Goal: Task Accomplishment & Management: Use online tool/utility

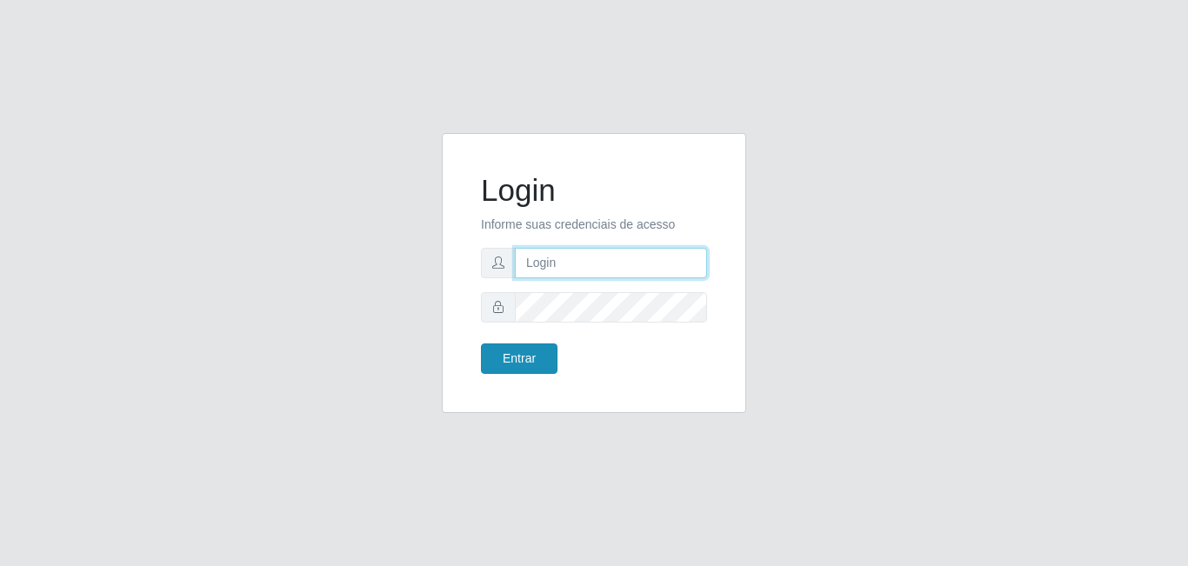
type input "[EMAIL_ADDRESS][DOMAIN_NAME]"
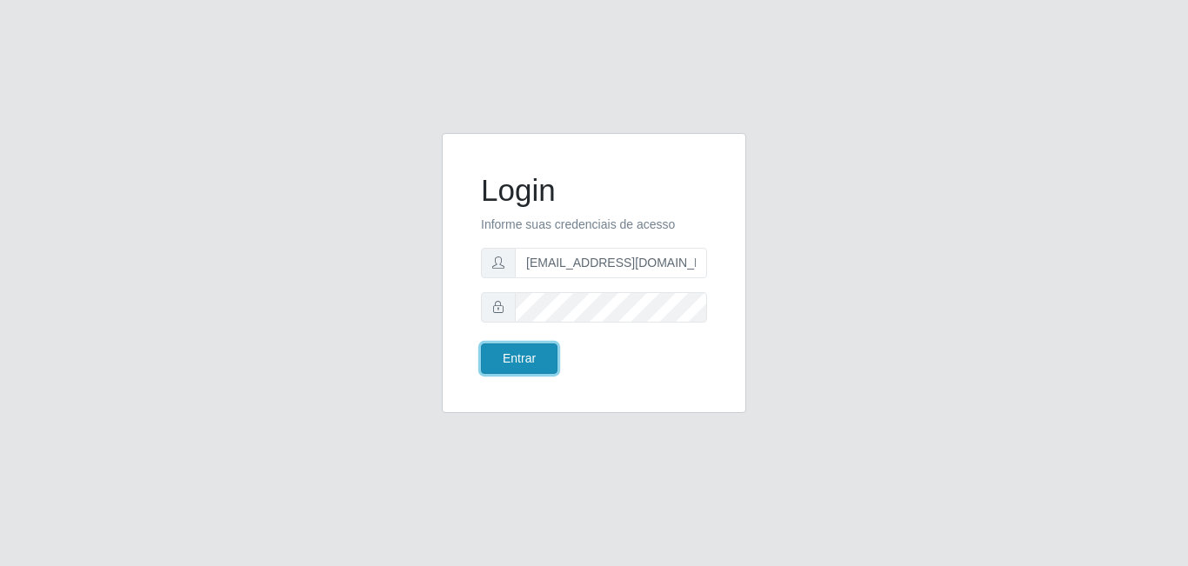
click at [513, 351] on button "Entrar" at bounding box center [519, 359] width 77 height 30
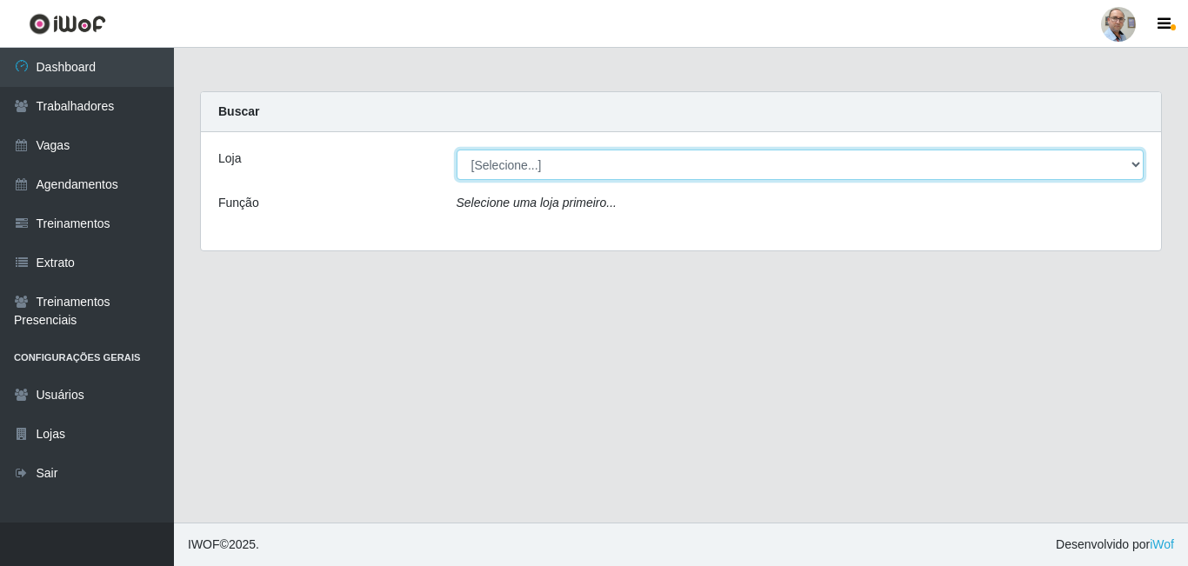
drag, startPoint x: 1139, startPoint y: 169, endPoint x: 1123, endPoint y: 168, distance: 16.5
click at [1139, 168] on select "[Selecione...] Mar Vermelho - Loja 04" at bounding box center [801, 165] width 688 height 30
select select "251"
click at [457, 150] on select "[Selecione...] Mar Vermelho - Loja 04" at bounding box center [801, 165] width 688 height 30
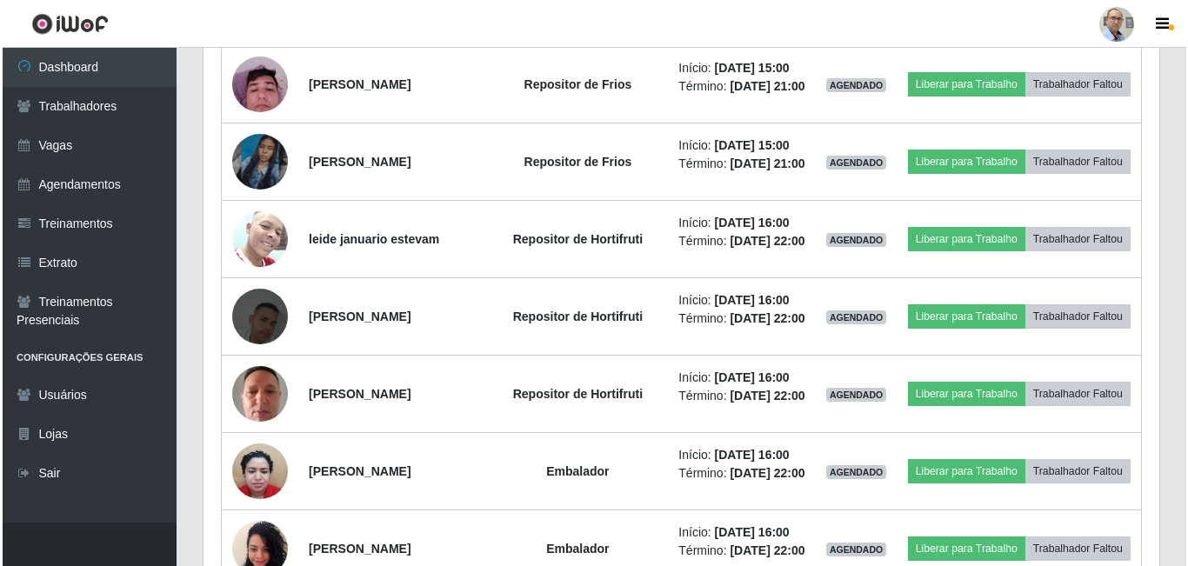
scroll to position [2348, 0]
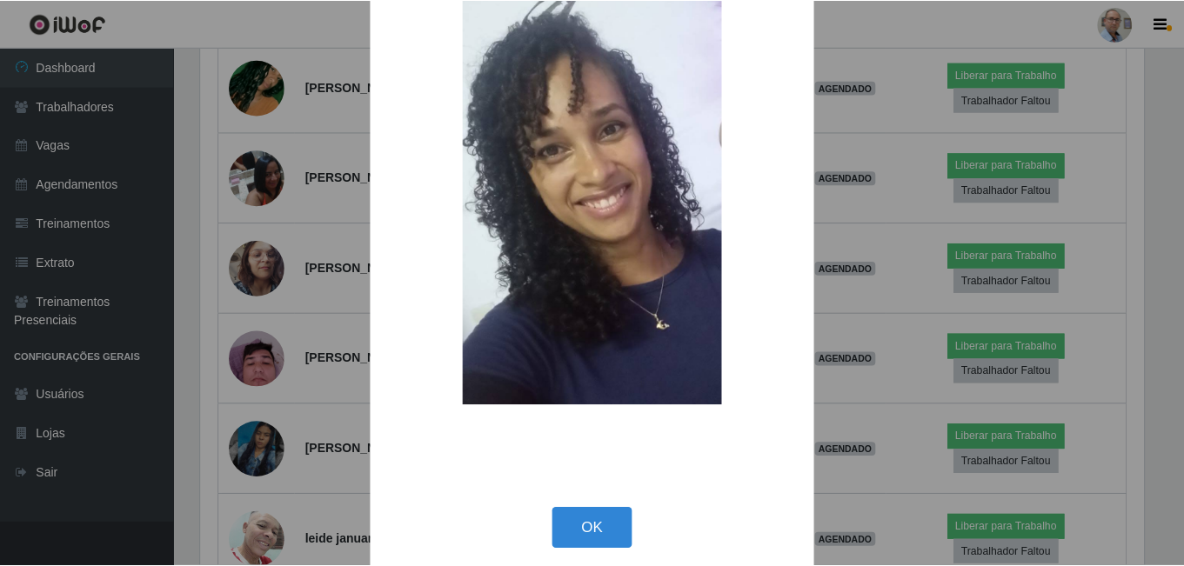
scroll to position [204, 0]
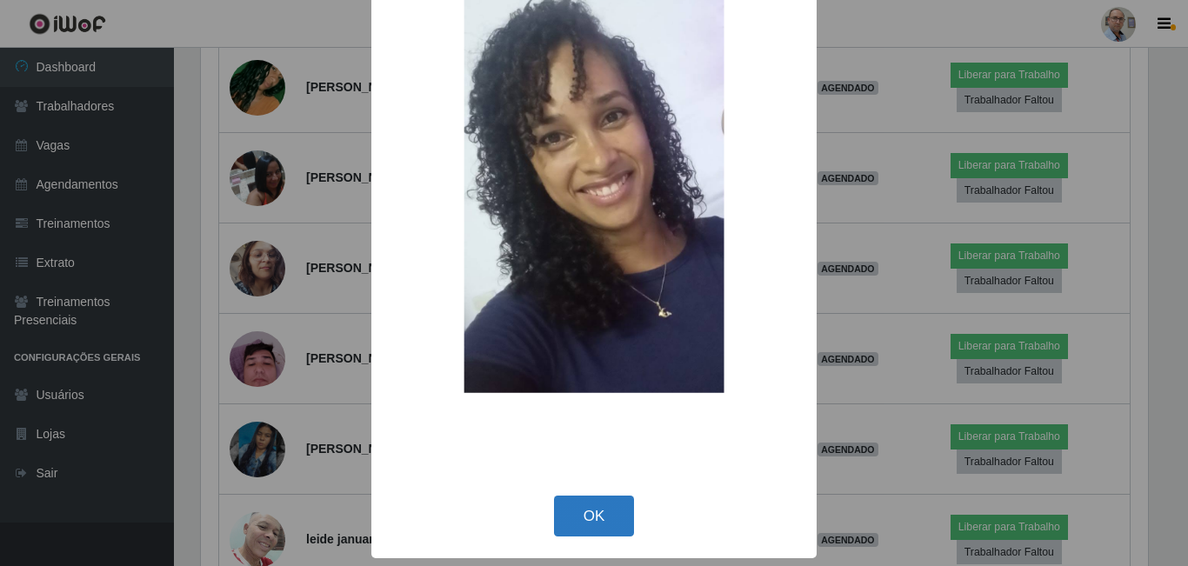
click at [596, 532] on button "OK" at bounding box center [594, 516] width 81 height 41
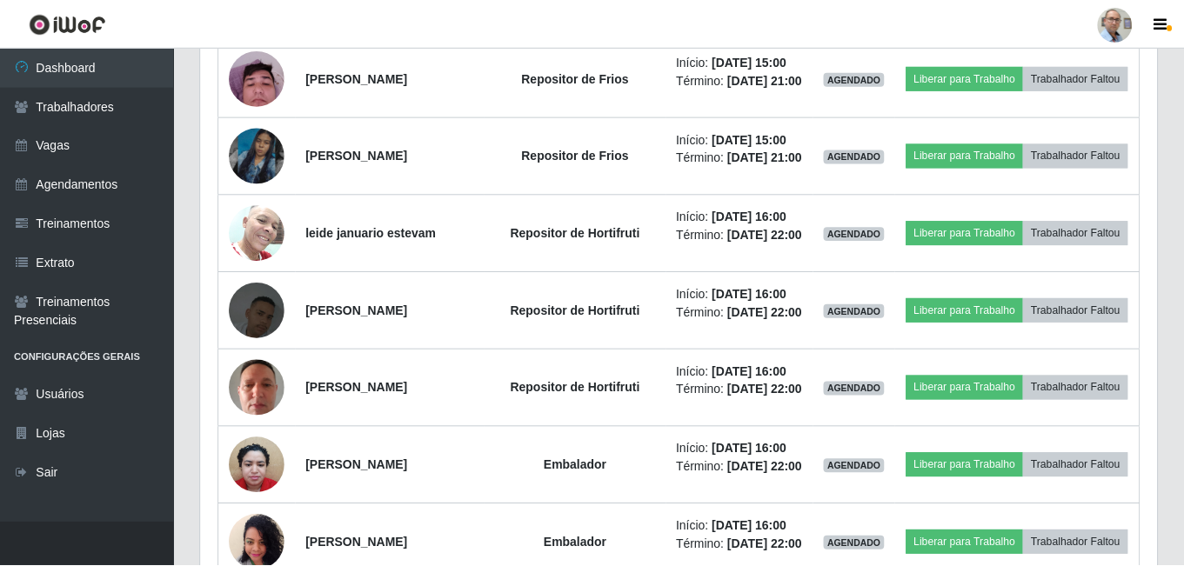
scroll to position [361, 956]
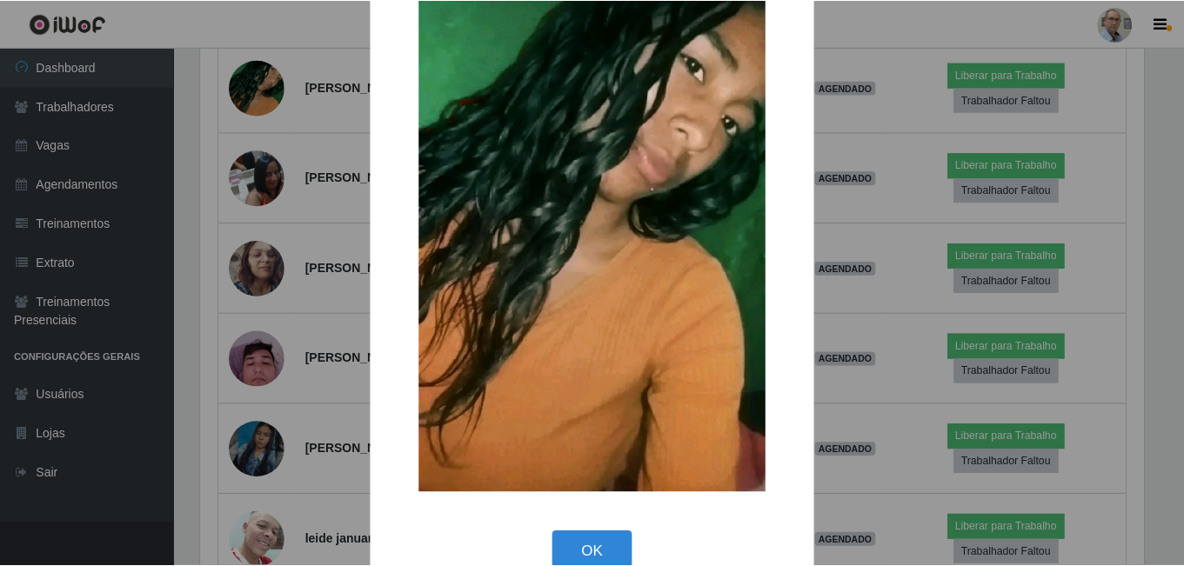
scroll to position [174, 0]
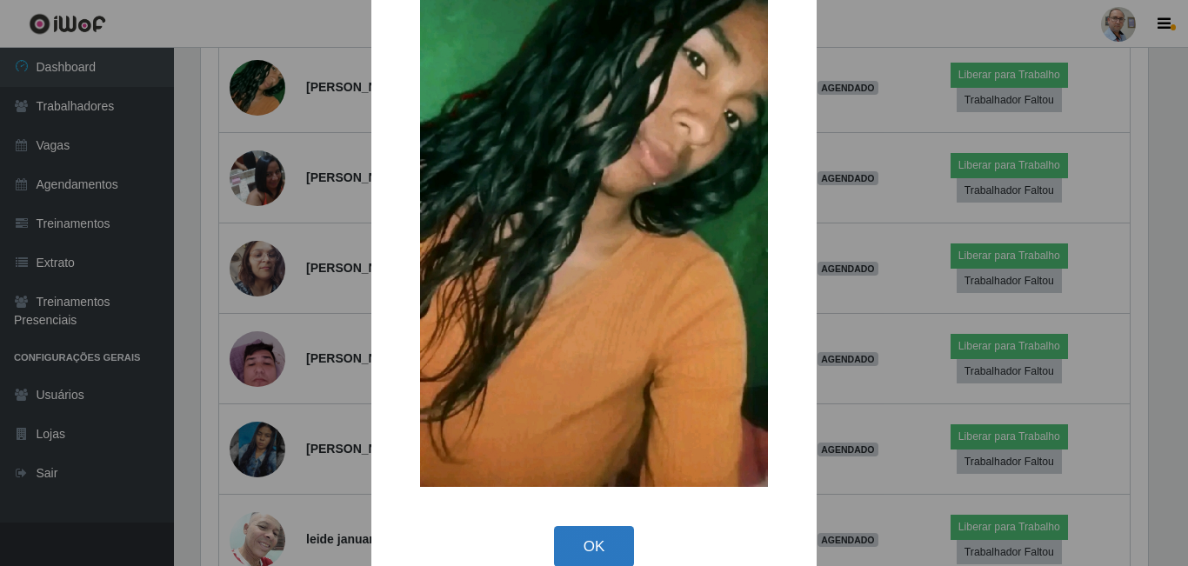
click at [579, 546] on button "OK" at bounding box center [594, 546] width 81 height 41
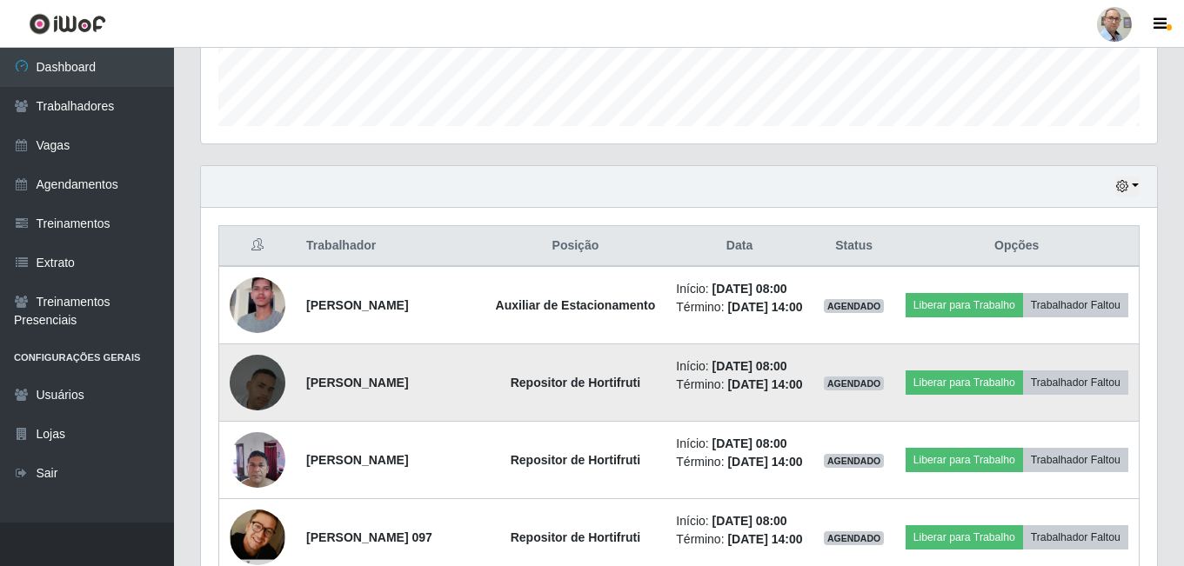
scroll to position [609, 0]
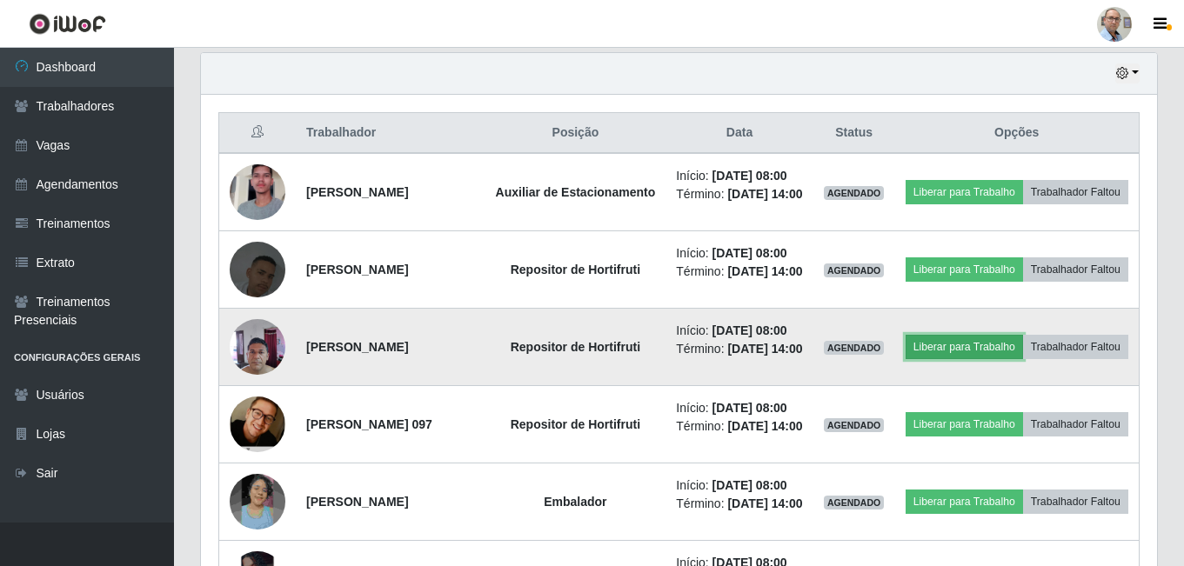
click at [1012, 359] on button "Liberar para Trabalho" at bounding box center [963, 347] width 117 height 24
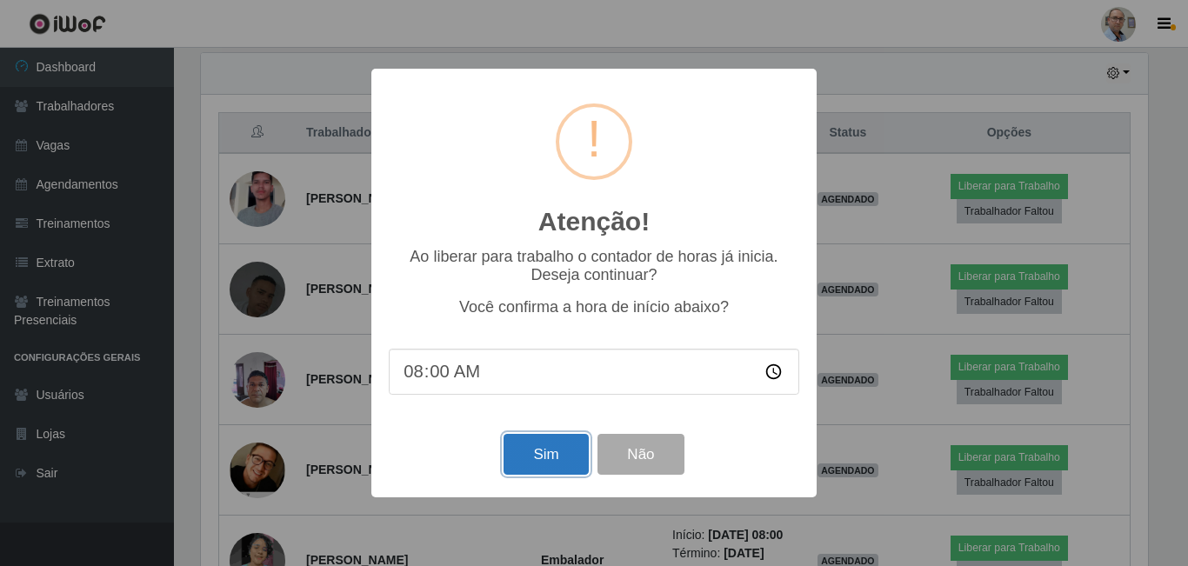
click at [538, 454] on button "Sim" at bounding box center [546, 454] width 84 height 41
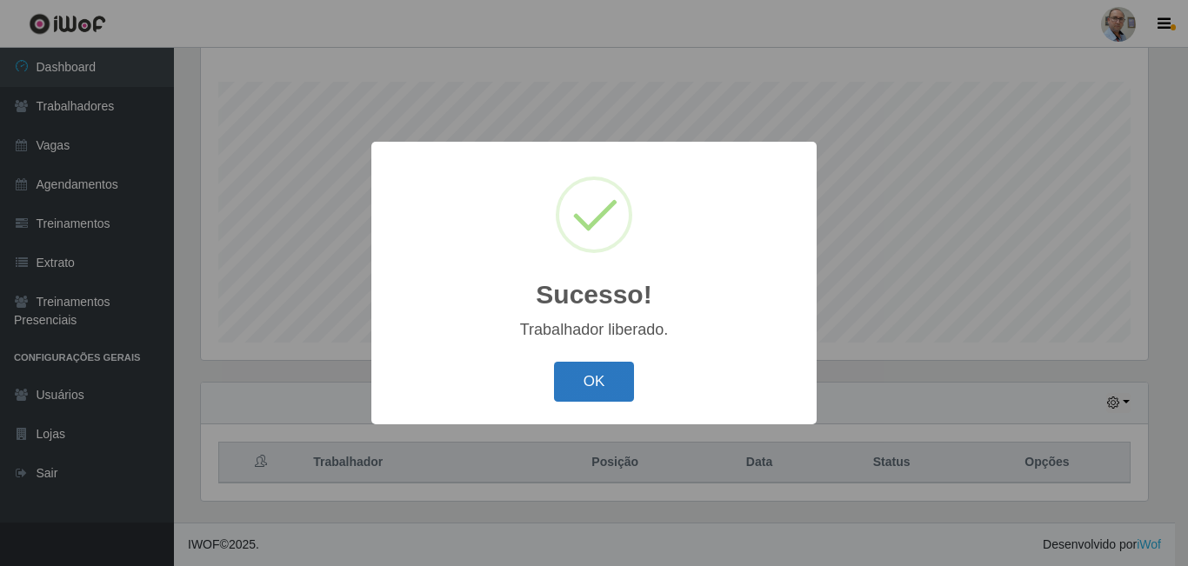
click at [606, 377] on button "OK" at bounding box center [594, 382] width 81 height 41
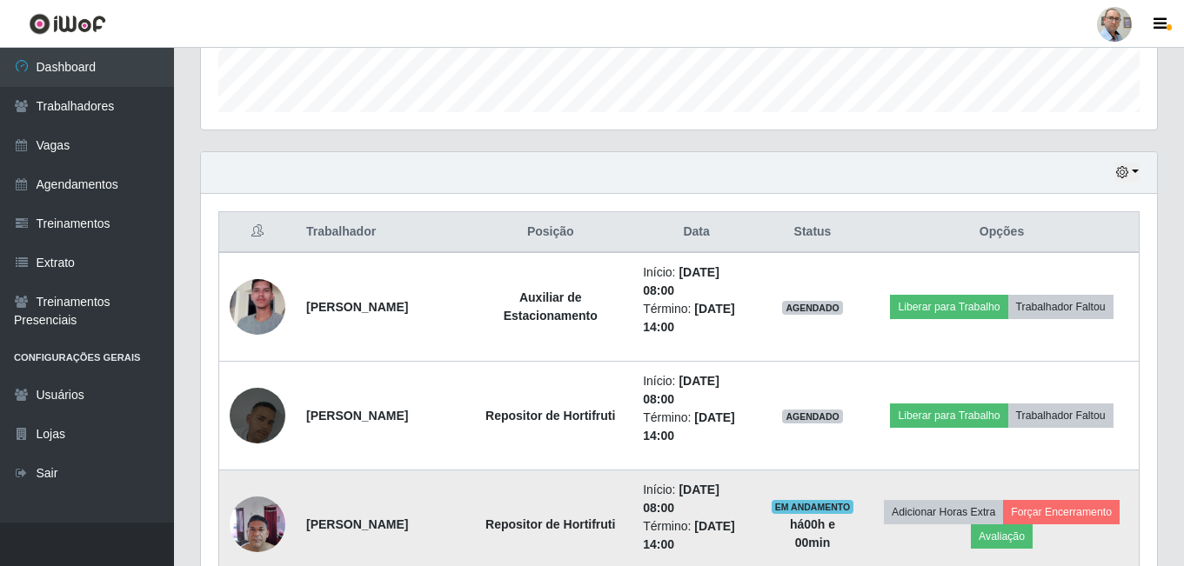
scroll to position [540, 0]
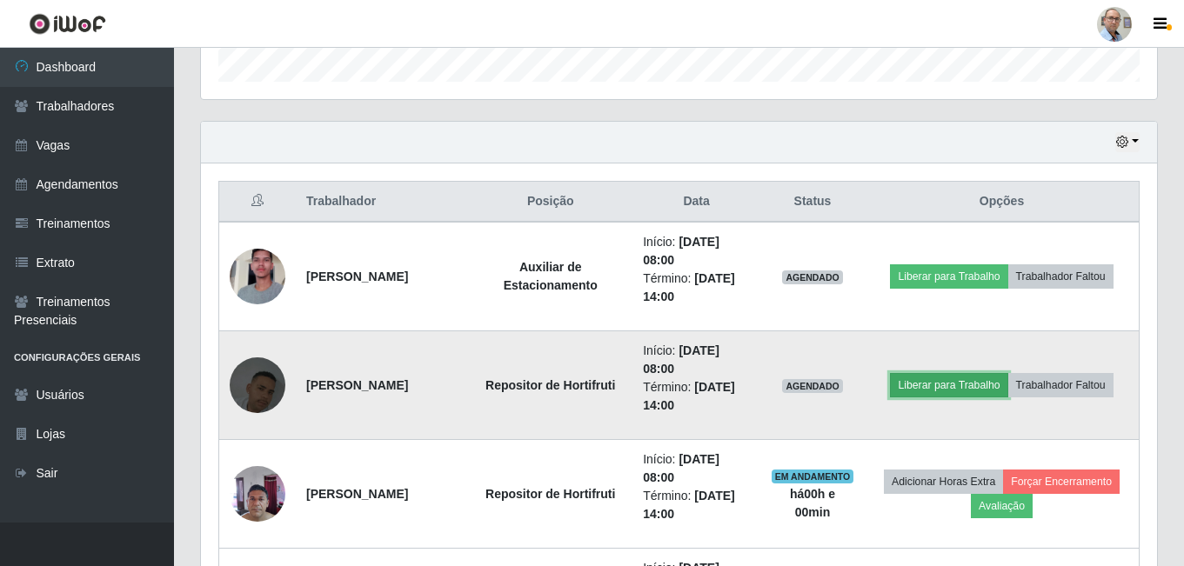
click at [953, 395] on button "Liberar para Trabalho" at bounding box center [948, 385] width 117 height 24
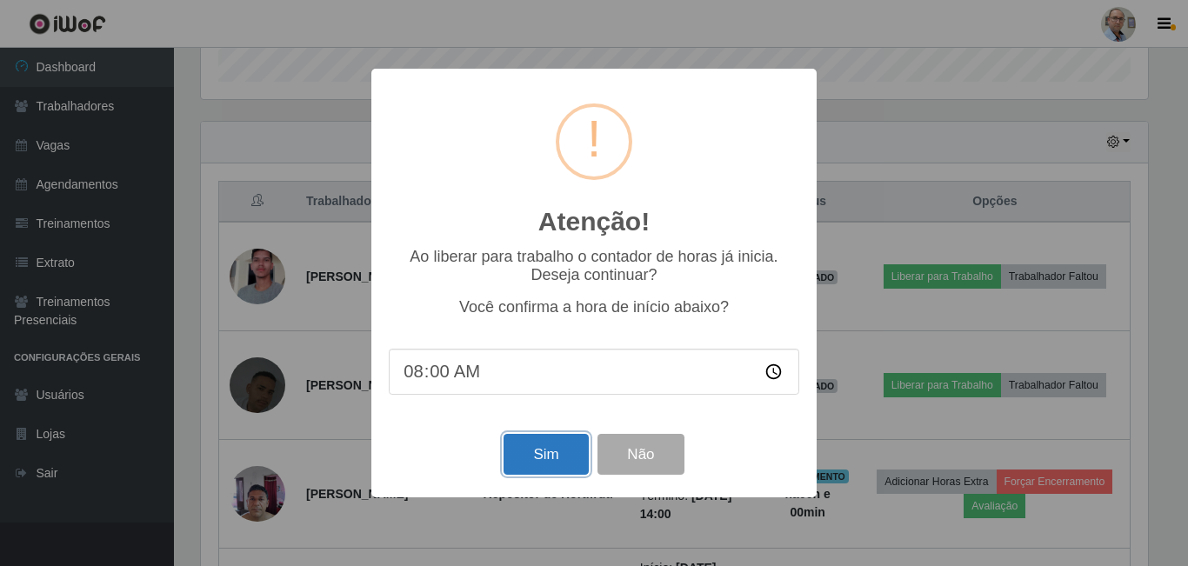
click at [550, 453] on button "Sim" at bounding box center [546, 454] width 84 height 41
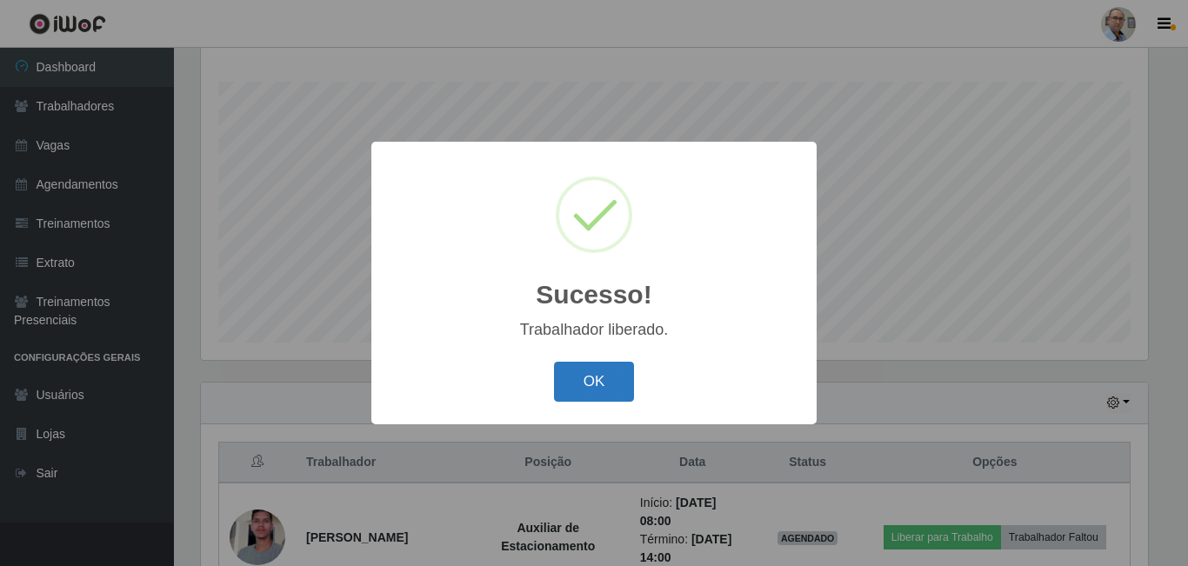
click at [591, 375] on button "OK" at bounding box center [594, 382] width 81 height 41
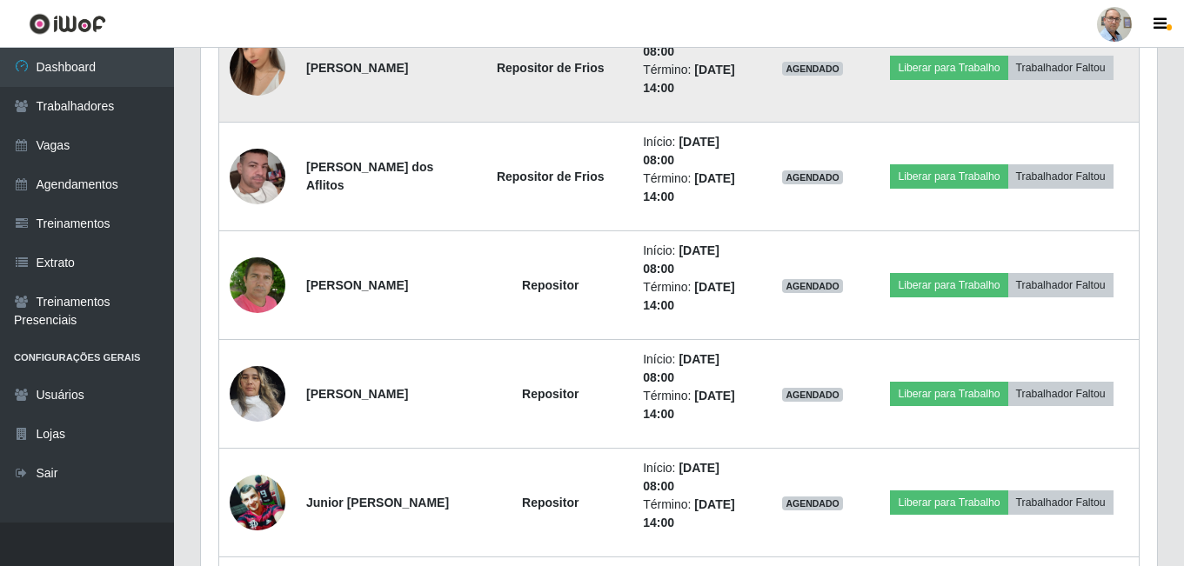
scroll to position [1845, 0]
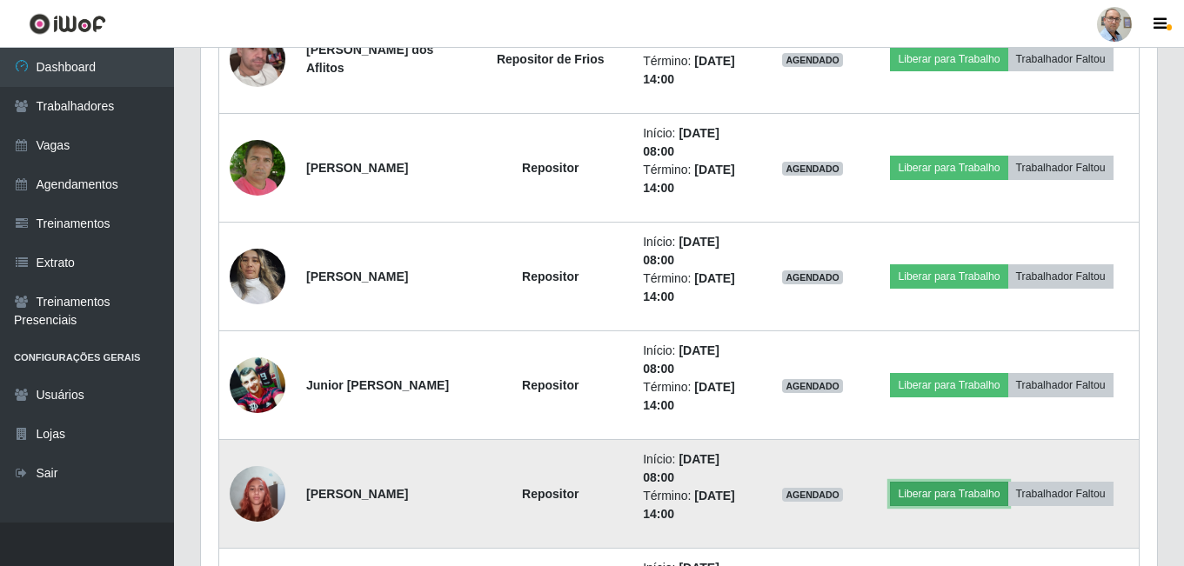
click at [945, 497] on button "Liberar para Trabalho" at bounding box center [948, 494] width 117 height 24
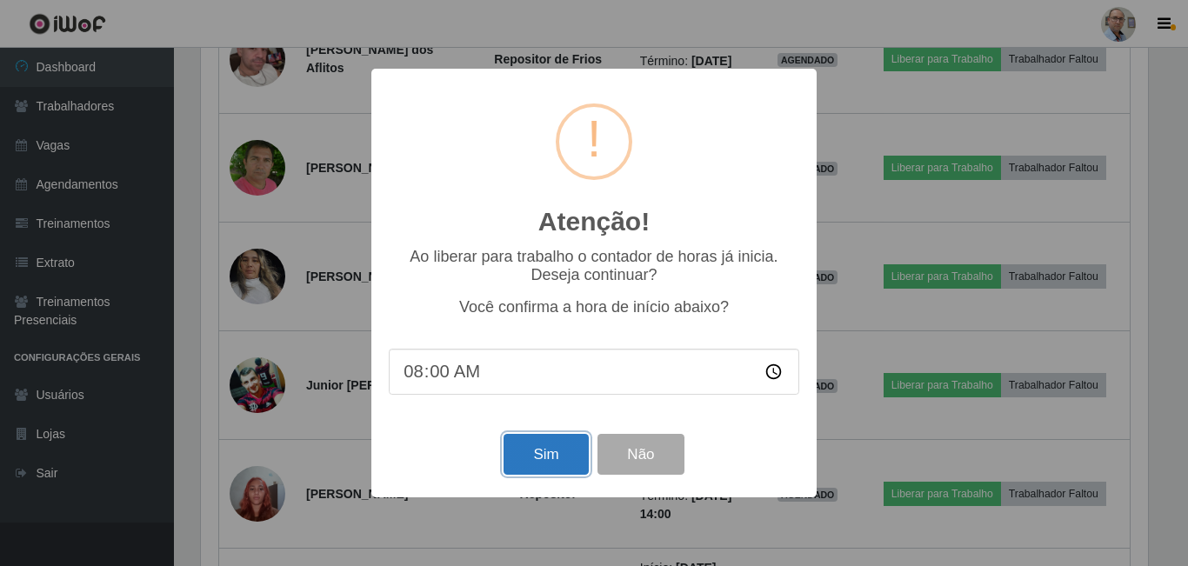
click at [553, 467] on button "Sim" at bounding box center [546, 454] width 84 height 41
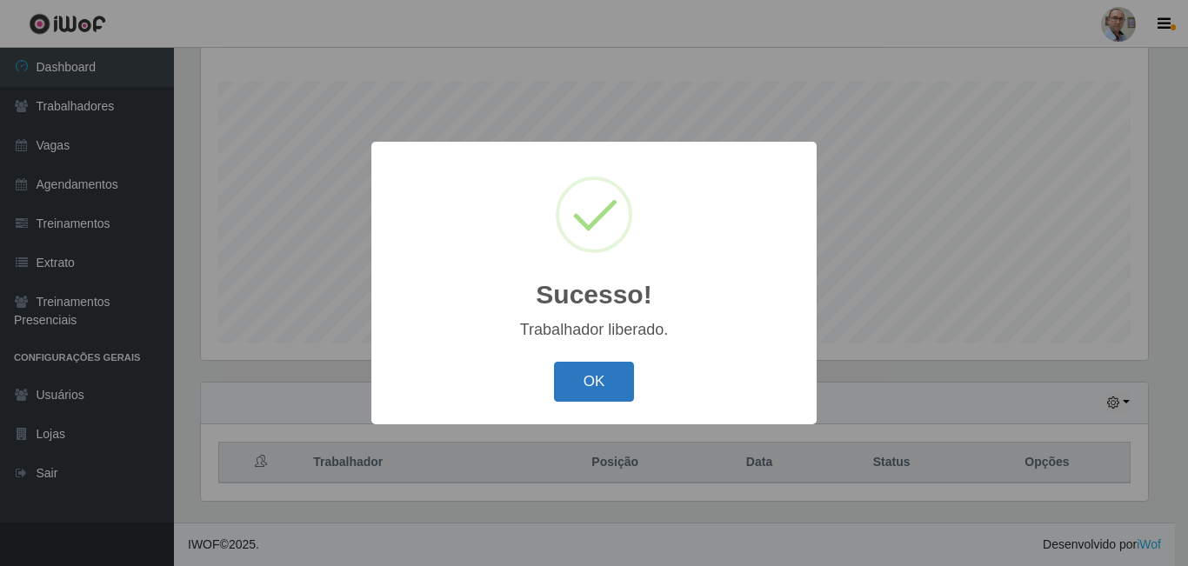
click at [596, 378] on button "OK" at bounding box center [594, 382] width 81 height 41
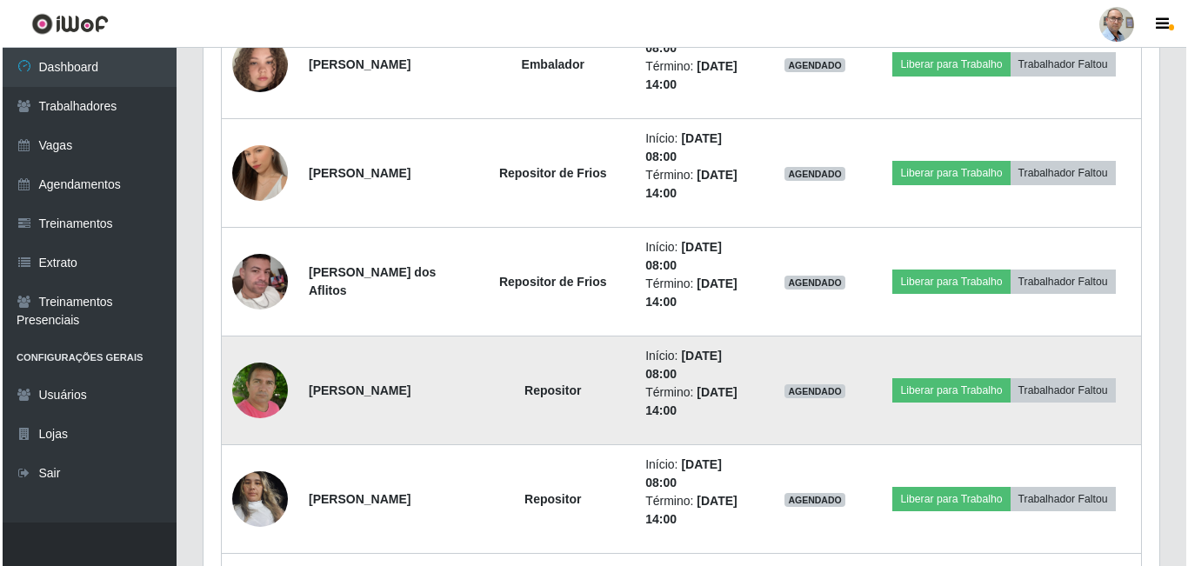
scroll to position [1652, 0]
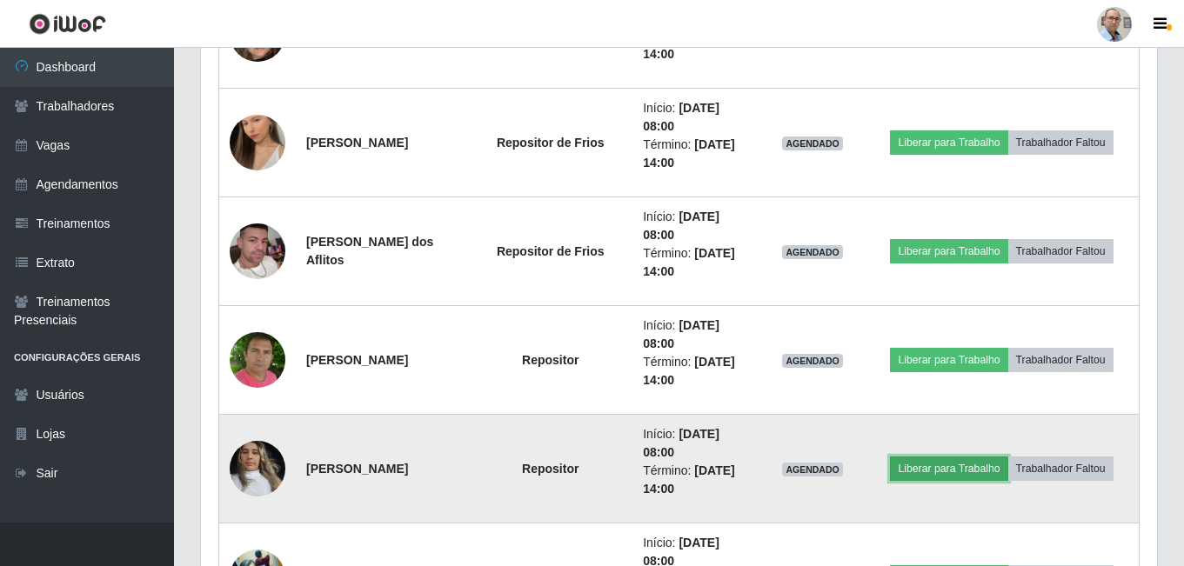
click at [957, 473] on button "Liberar para Trabalho" at bounding box center [948, 469] width 117 height 24
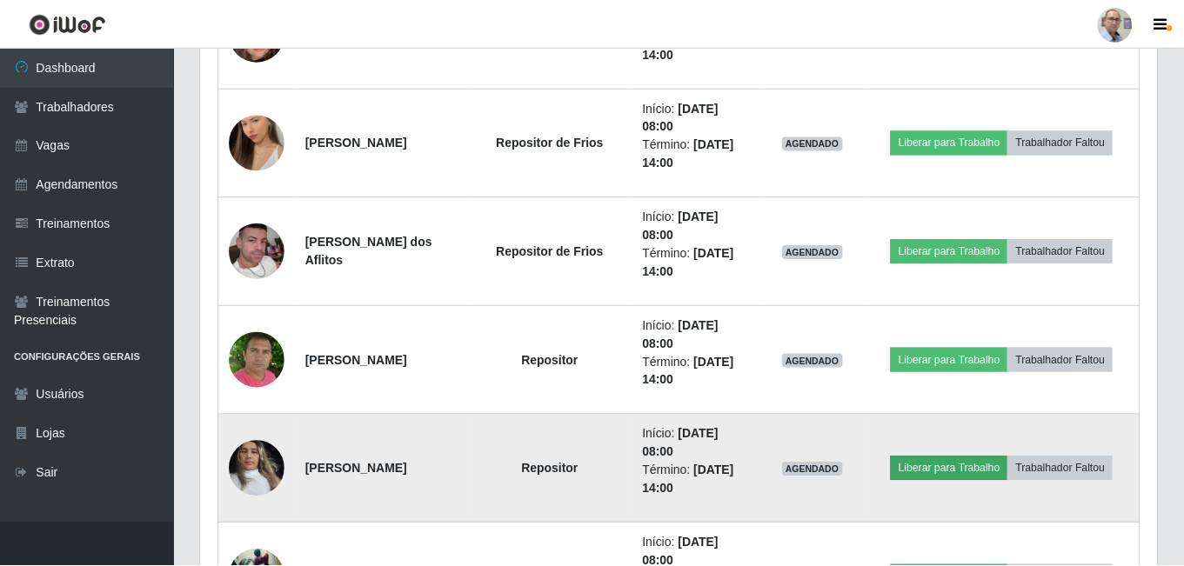
scroll to position [361, 947]
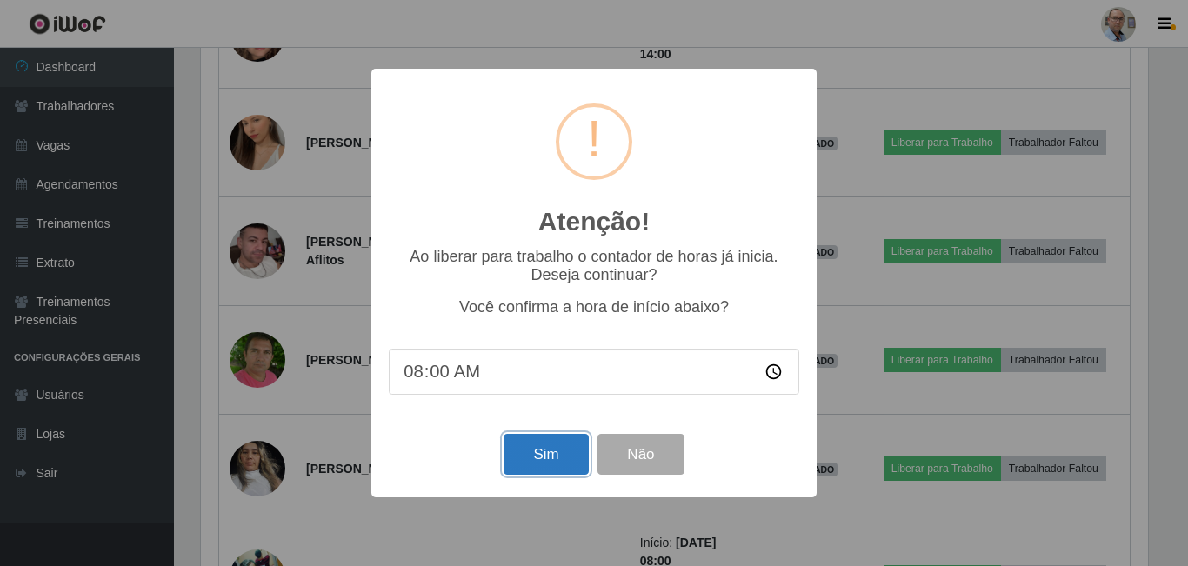
click at [552, 462] on button "Sim" at bounding box center [546, 454] width 84 height 41
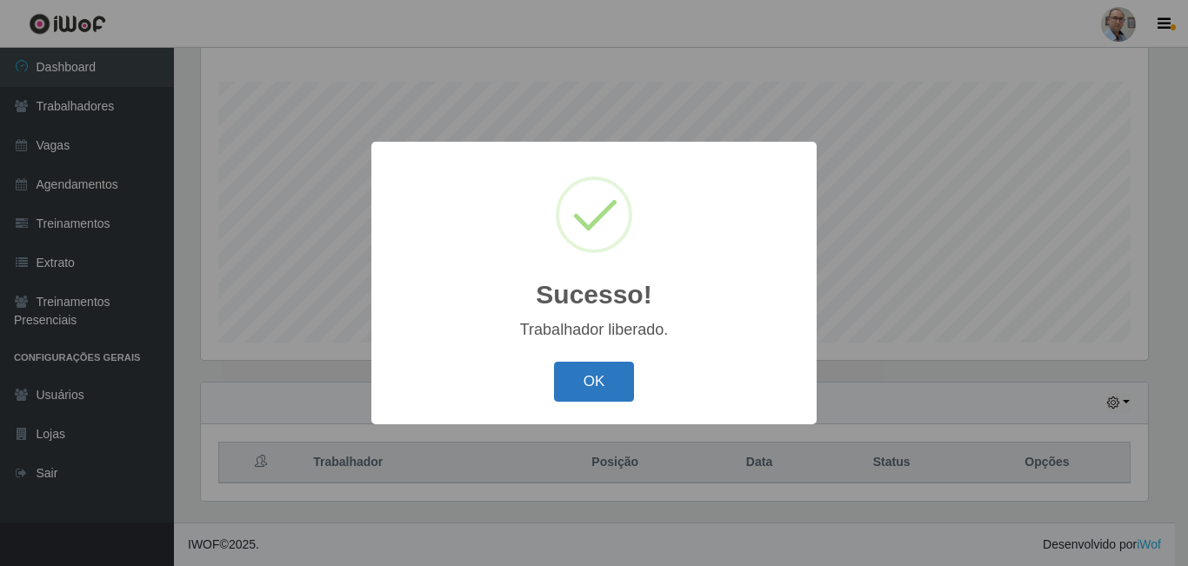
click at [598, 381] on button "OK" at bounding box center [594, 382] width 81 height 41
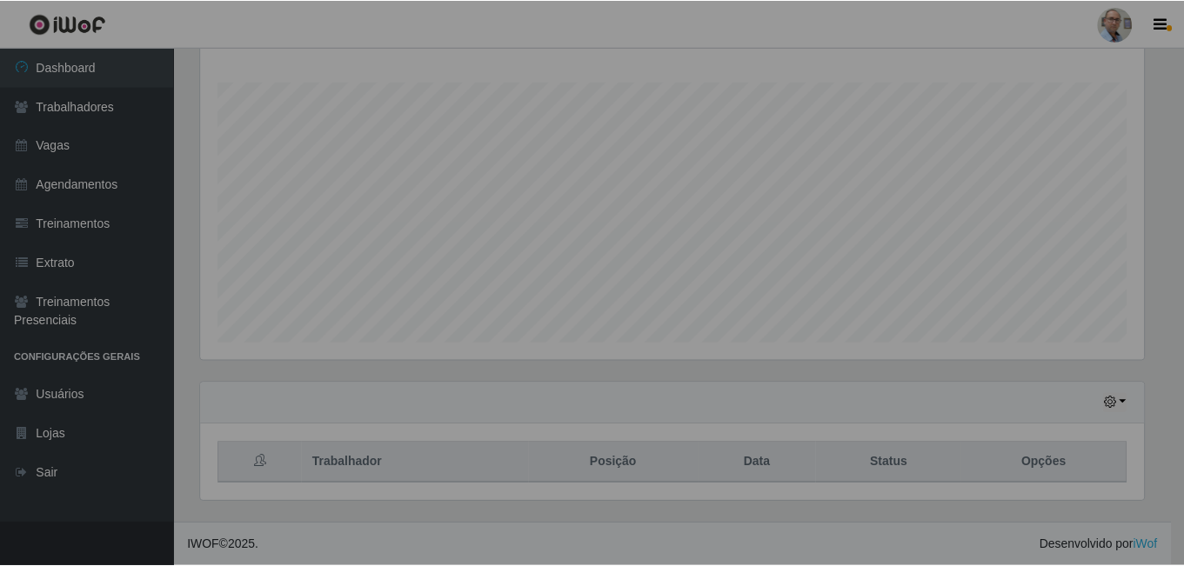
scroll to position [869351, 868757]
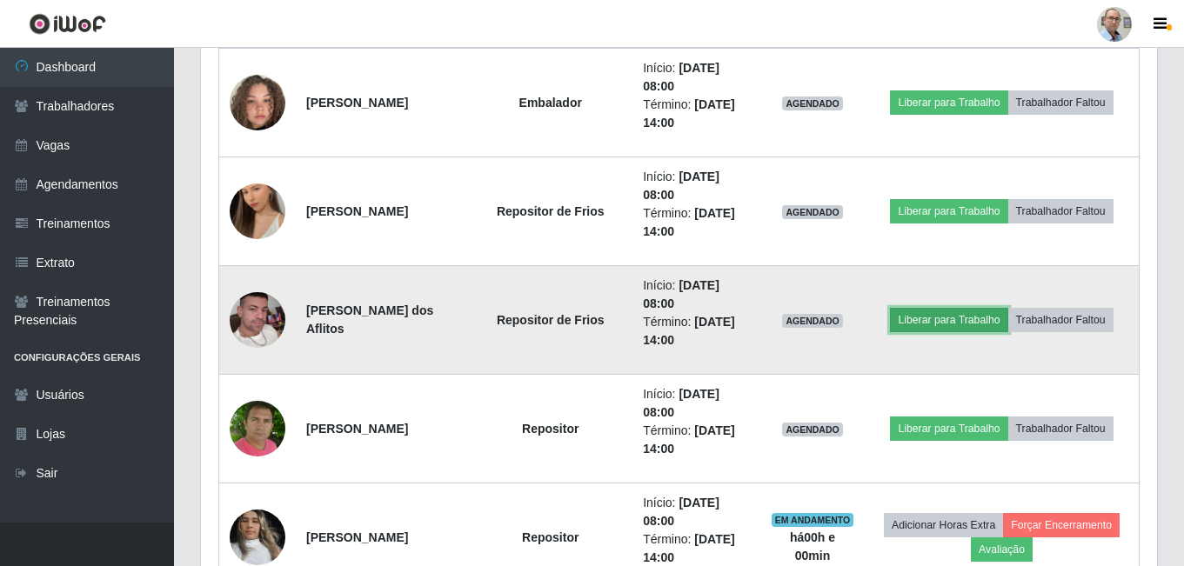
click at [958, 317] on button "Liberar para Trabalho" at bounding box center [948, 320] width 117 height 24
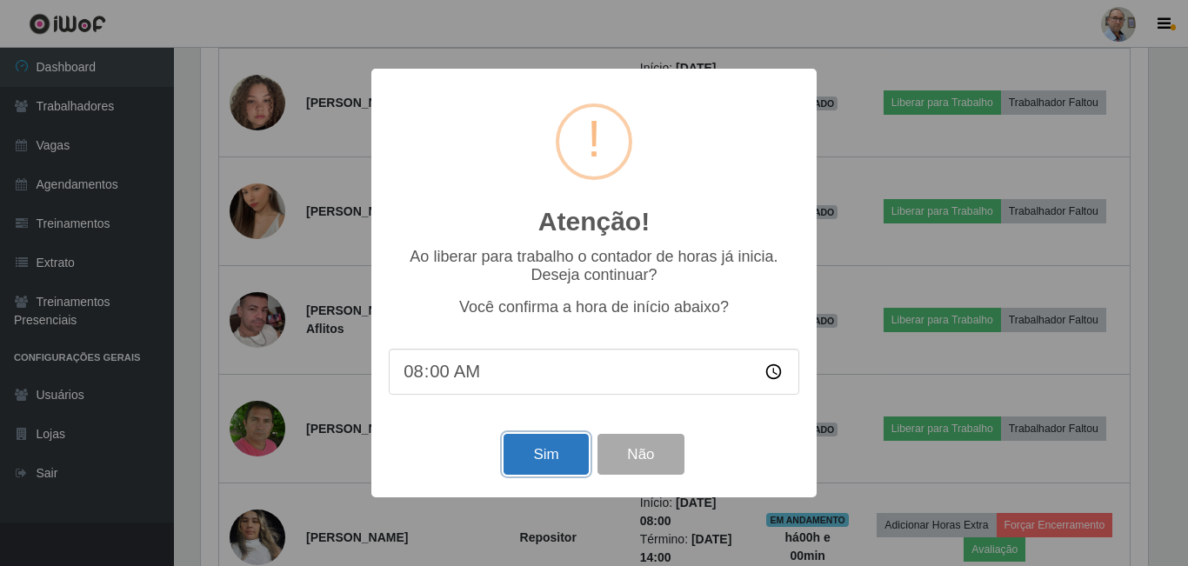
click at [563, 451] on button "Sim" at bounding box center [546, 454] width 84 height 41
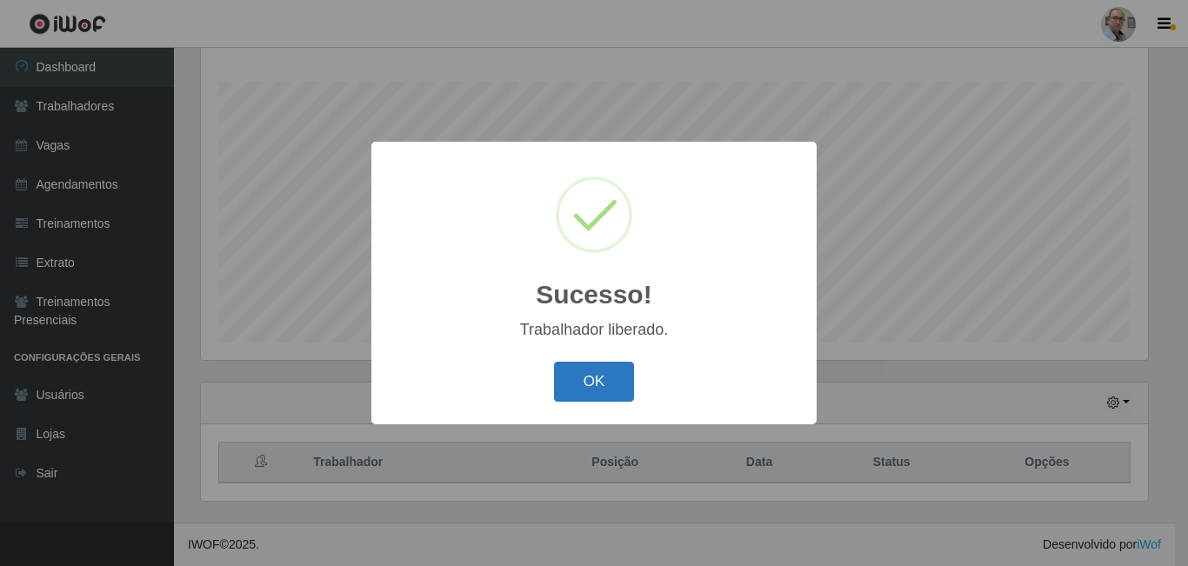
click at [609, 395] on button "OK" at bounding box center [594, 382] width 81 height 41
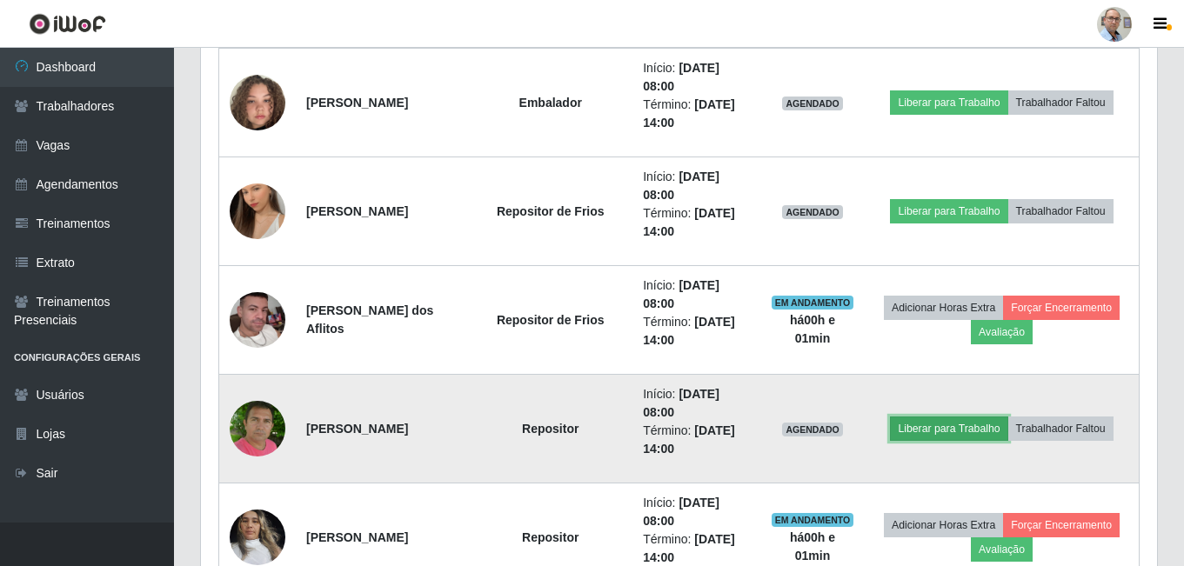
click at [942, 420] on button "Liberar para Trabalho" at bounding box center [948, 429] width 117 height 24
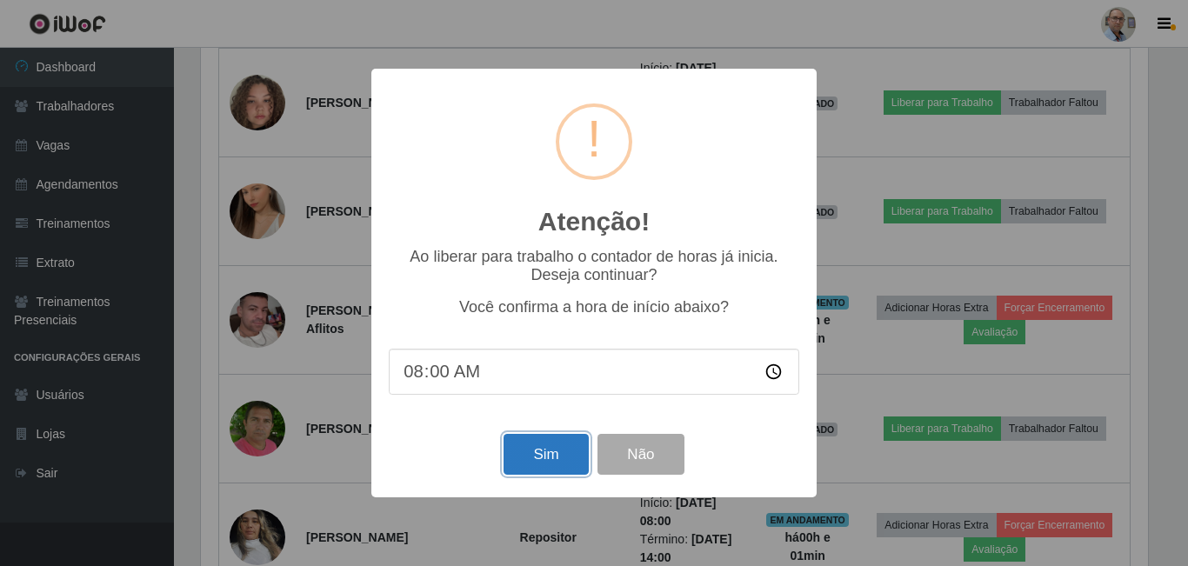
click at [542, 455] on button "Sim" at bounding box center [546, 454] width 84 height 41
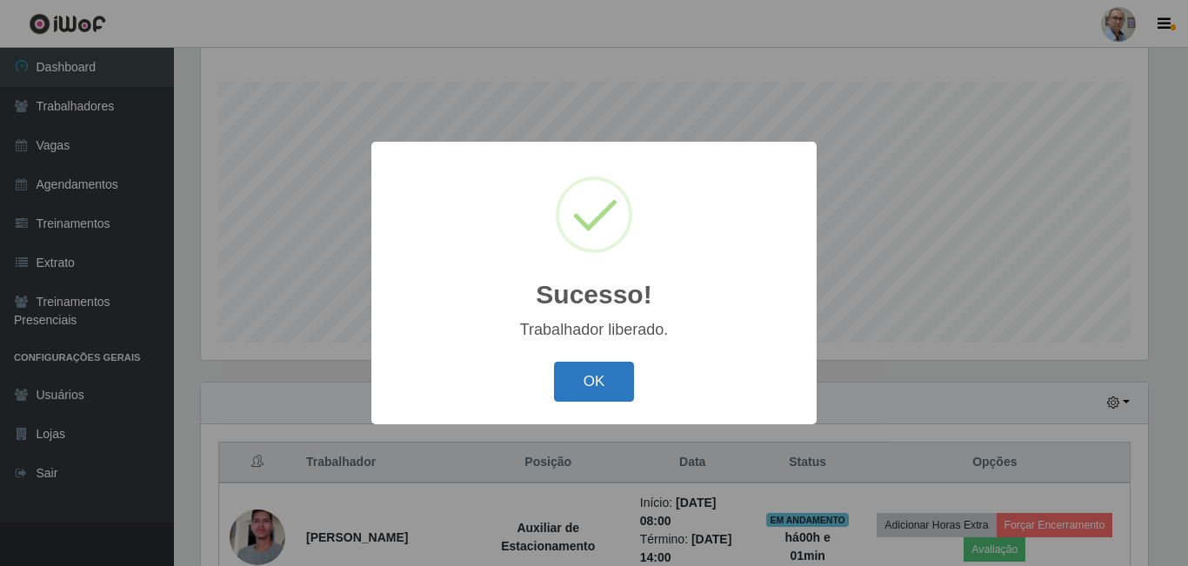
click at [601, 379] on button "OK" at bounding box center [594, 382] width 81 height 41
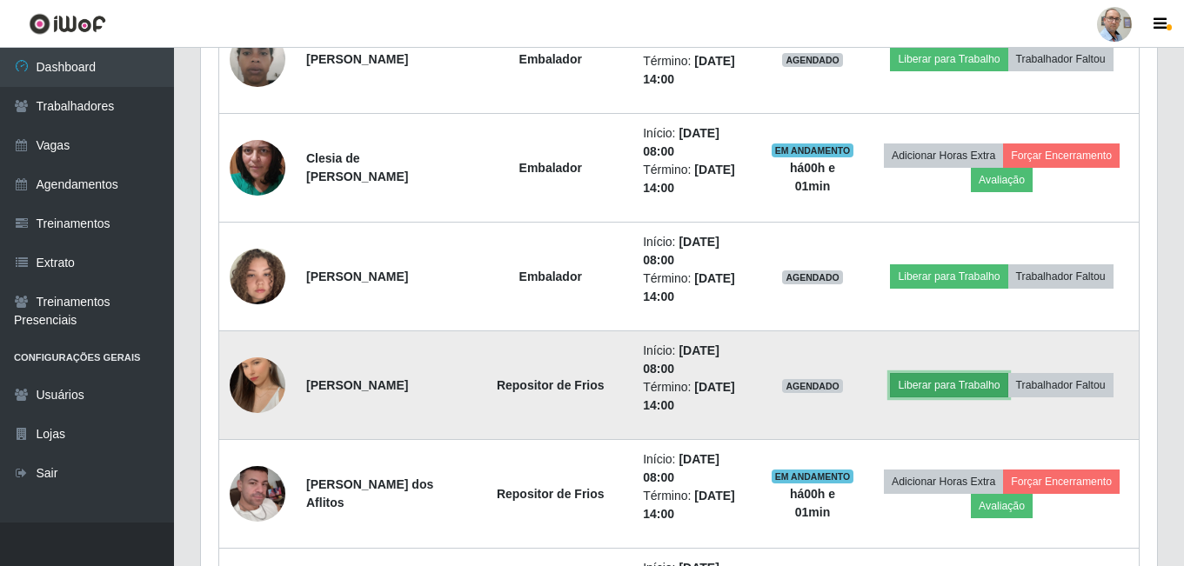
click at [955, 392] on button "Liberar para Trabalho" at bounding box center [948, 385] width 117 height 24
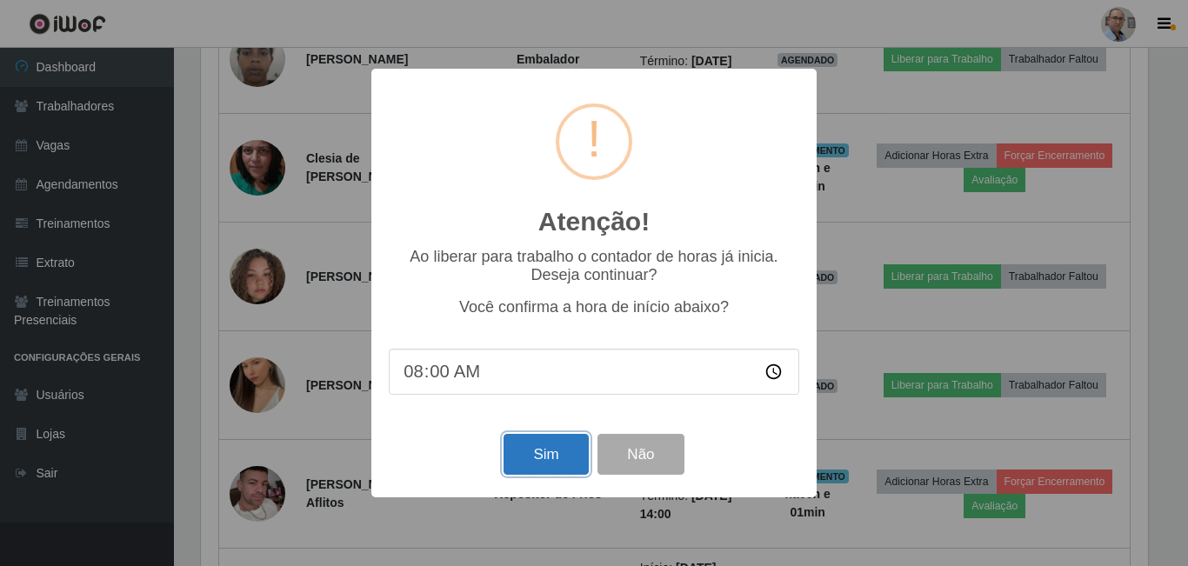
click at [562, 460] on button "Sim" at bounding box center [546, 454] width 84 height 41
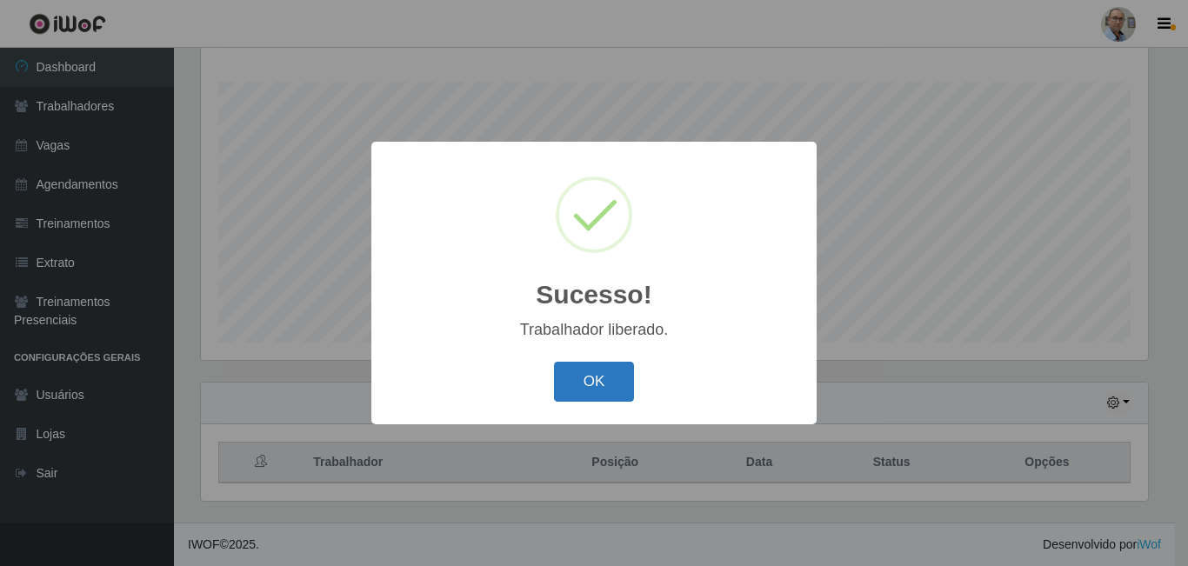
click at [604, 389] on button "OK" at bounding box center [594, 382] width 81 height 41
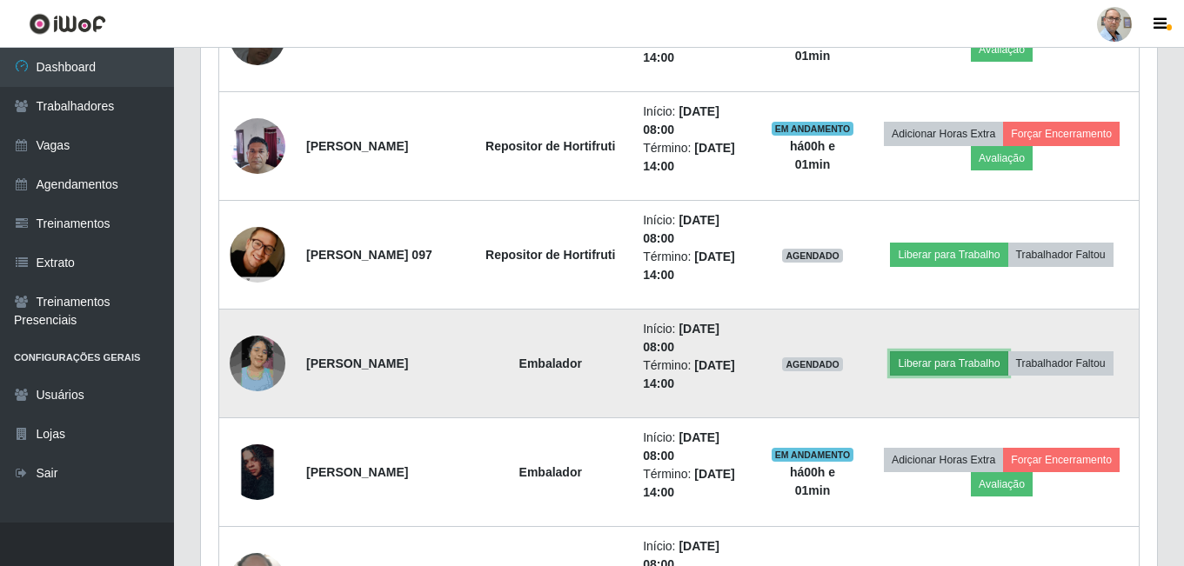
click at [949, 364] on button "Liberar para Trabalho" at bounding box center [948, 363] width 117 height 24
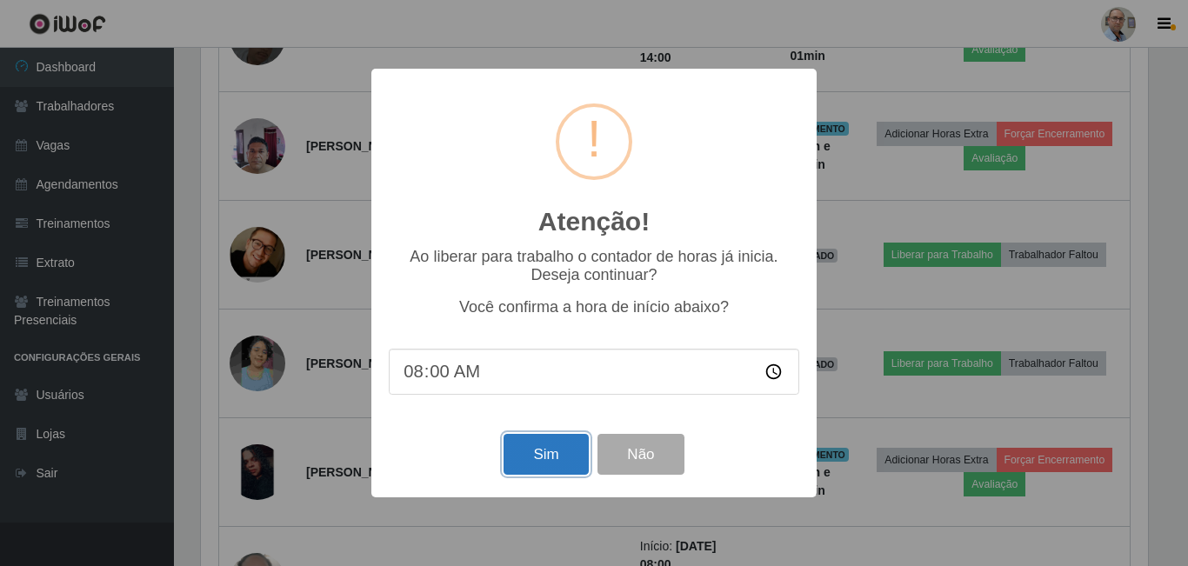
click at [533, 447] on button "Sim" at bounding box center [546, 454] width 84 height 41
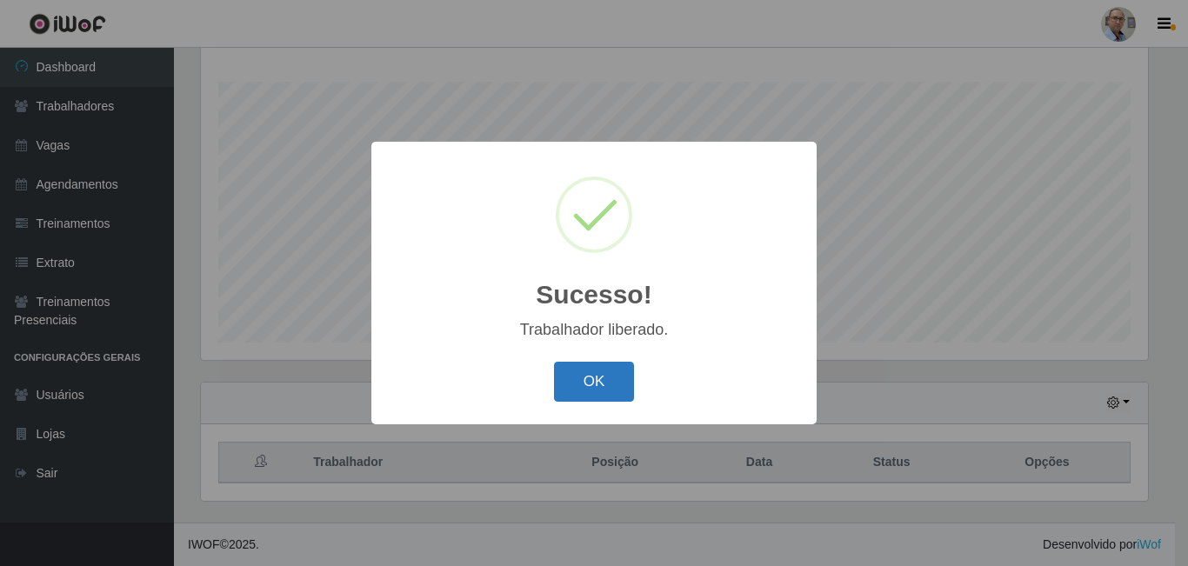
click at [596, 399] on button "OK" at bounding box center [594, 382] width 81 height 41
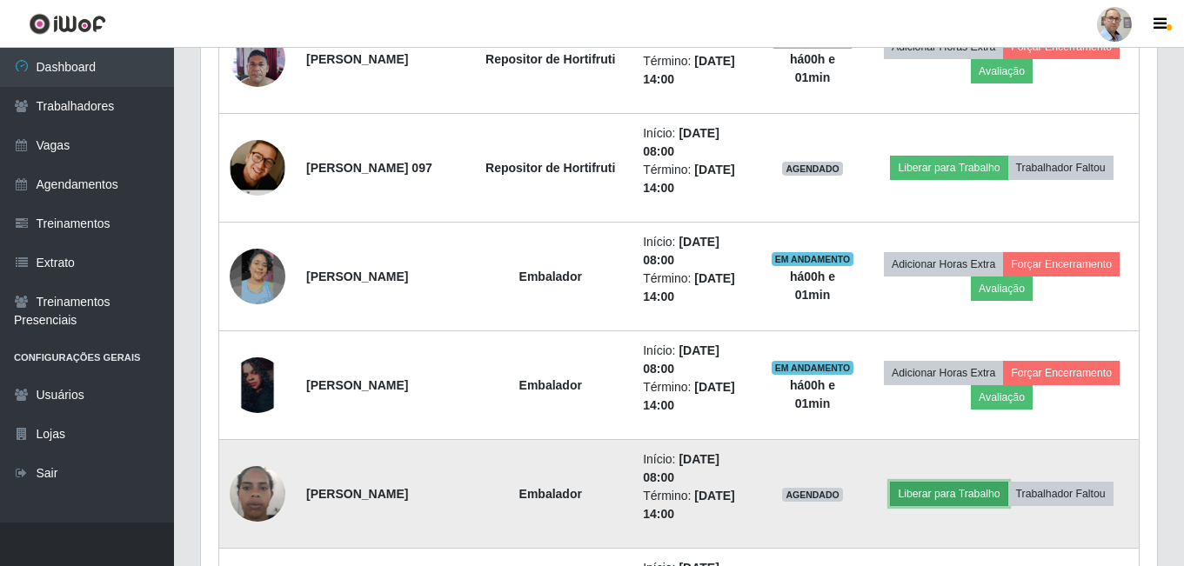
click at [950, 487] on button "Liberar para Trabalho" at bounding box center [948, 494] width 117 height 24
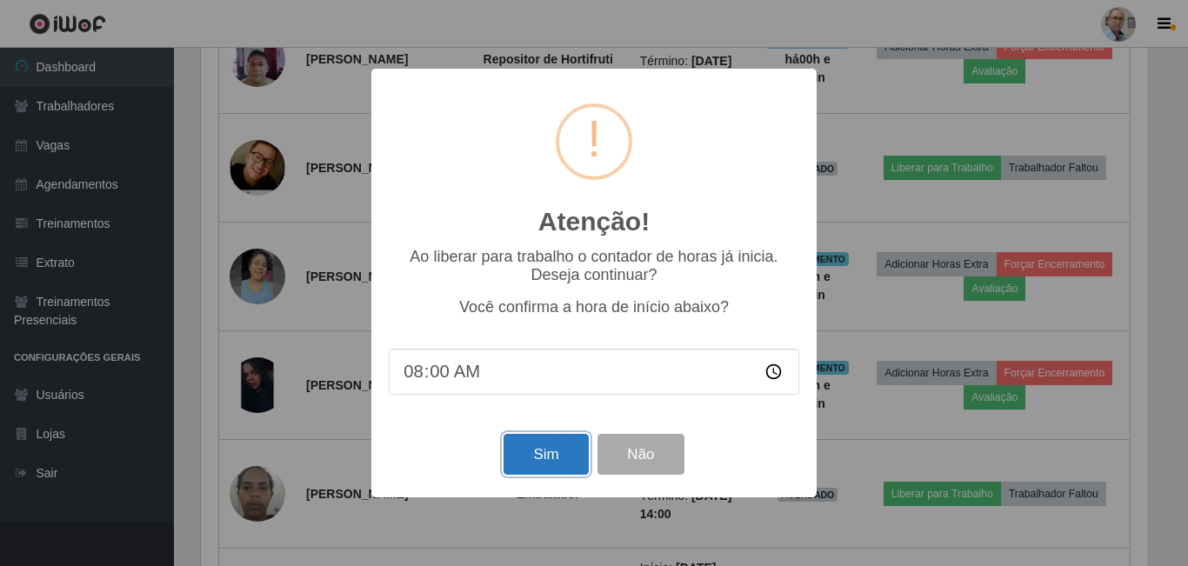
click at [551, 453] on button "Sim" at bounding box center [546, 454] width 84 height 41
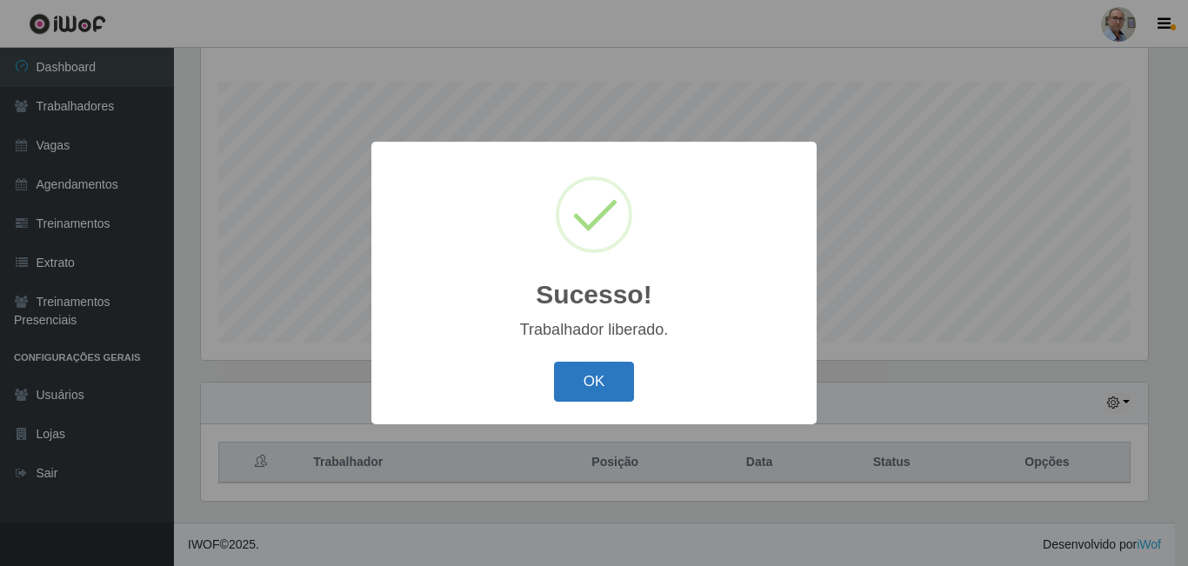
click at [595, 393] on button "OK" at bounding box center [594, 382] width 81 height 41
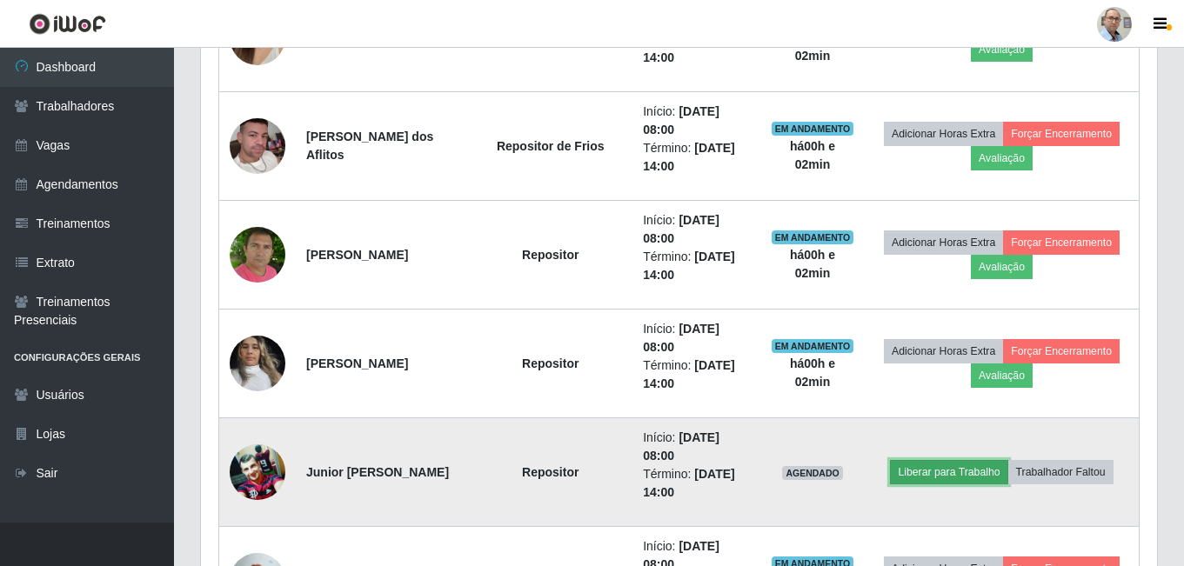
click at [951, 476] on button "Liberar para Trabalho" at bounding box center [948, 472] width 117 height 24
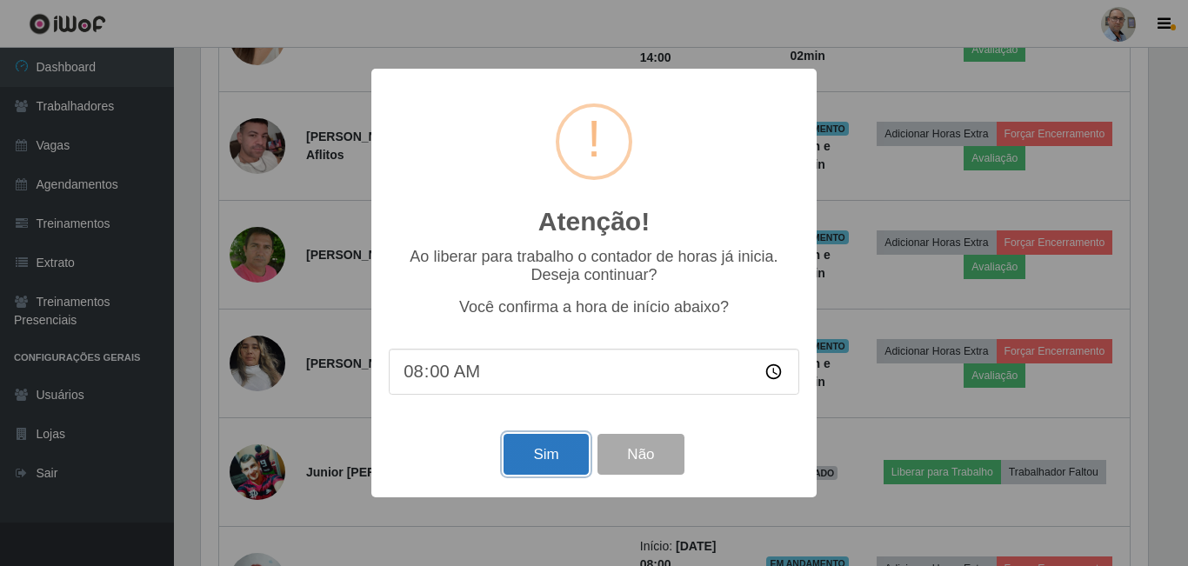
drag, startPoint x: 552, startPoint y: 461, endPoint x: 544, endPoint y: 455, distance: 10.6
click at [551, 461] on button "Sim" at bounding box center [546, 454] width 84 height 41
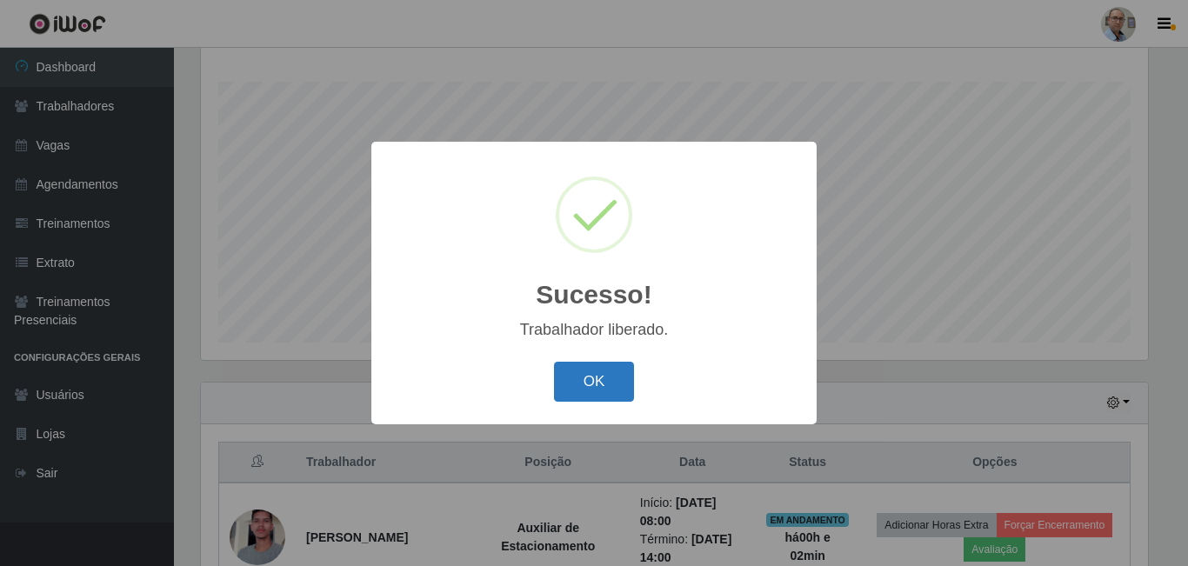
click at [596, 401] on button "OK" at bounding box center [594, 382] width 81 height 41
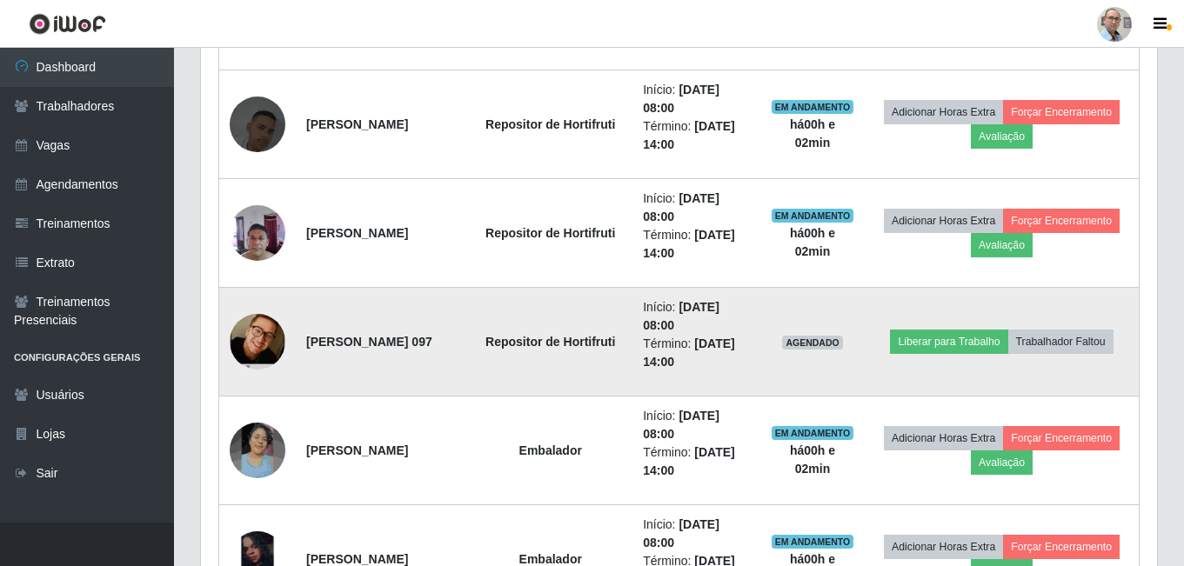
click at [978, 359] on td "Liberar para Trabalho Trabalhador Faltou" at bounding box center [1001, 342] width 274 height 109
click at [960, 352] on button "Liberar para Trabalho" at bounding box center [948, 342] width 117 height 24
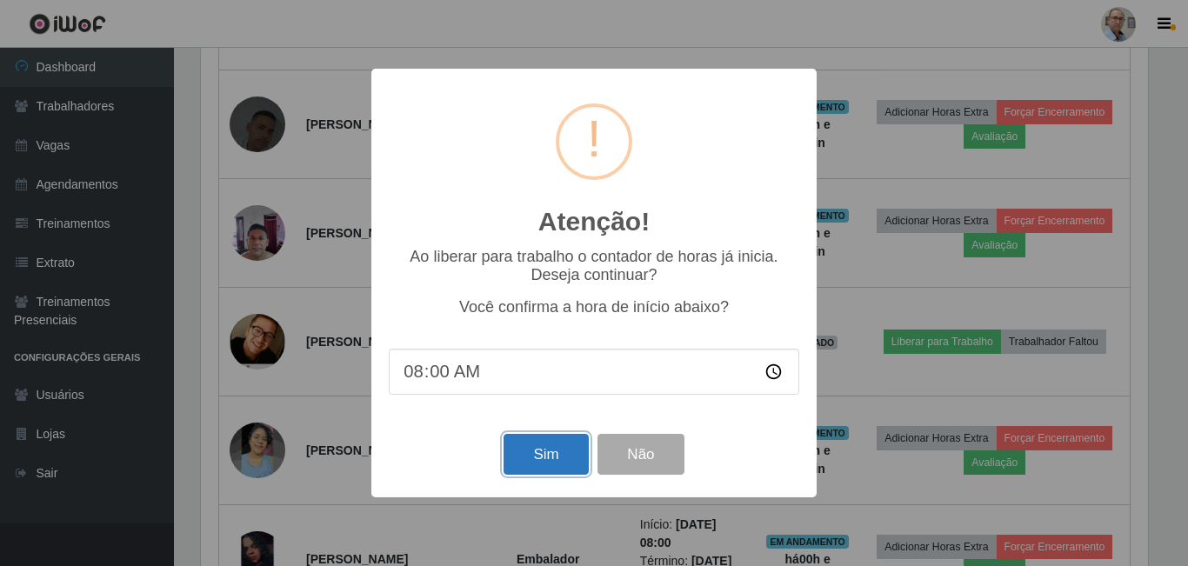
click at [566, 456] on button "Sim" at bounding box center [546, 454] width 84 height 41
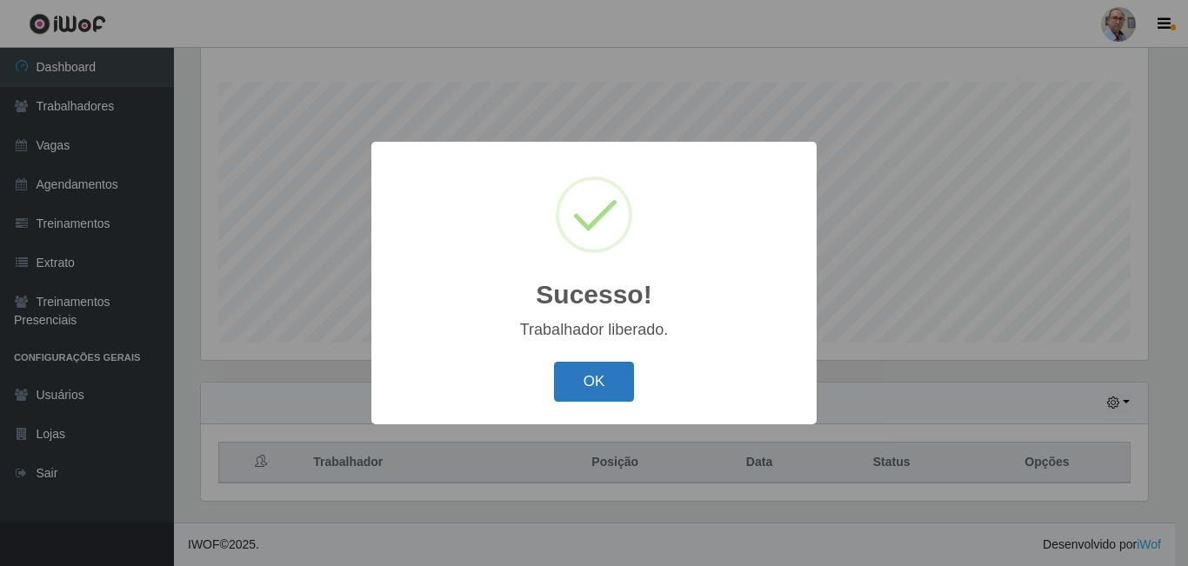
click at [597, 382] on button "OK" at bounding box center [594, 382] width 81 height 41
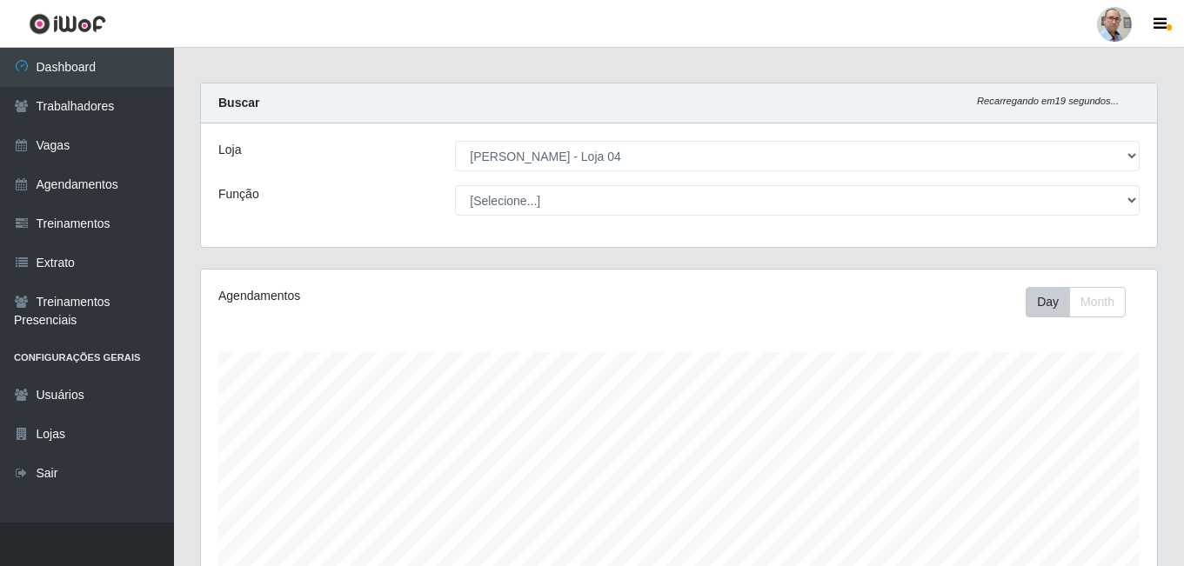
scroll to position [0, 0]
